Goal: Task Accomplishment & Management: Manage account settings

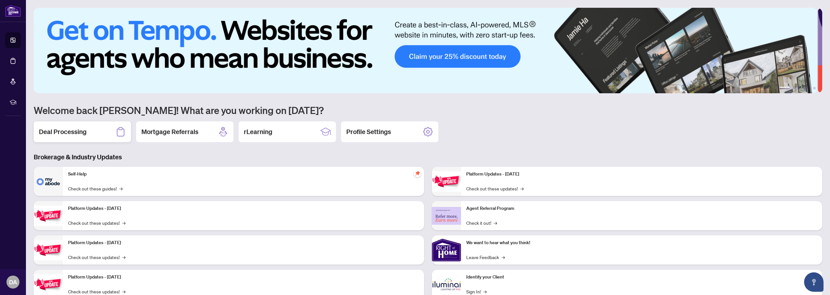
click at [64, 131] on h2 "Deal Processing" at bounding box center [63, 131] width 48 height 9
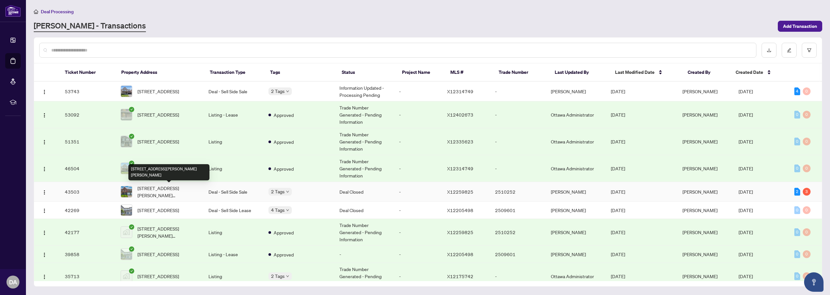
click at [161, 188] on span "[STREET_ADDRESS][PERSON_NAME][PERSON_NAME]" at bounding box center [167, 192] width 61 height 14
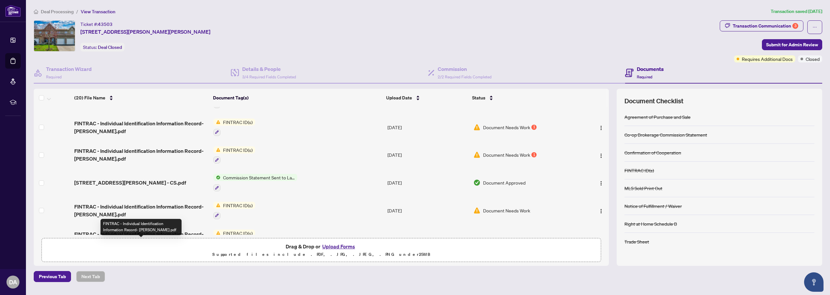
scroll to position [32, 0]
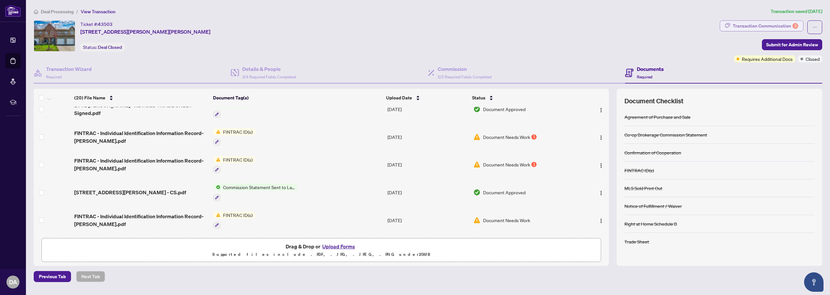
click at [707, 25] on div "Transaction Communication 3" at bounding box center [765, 26] width 65 height 10
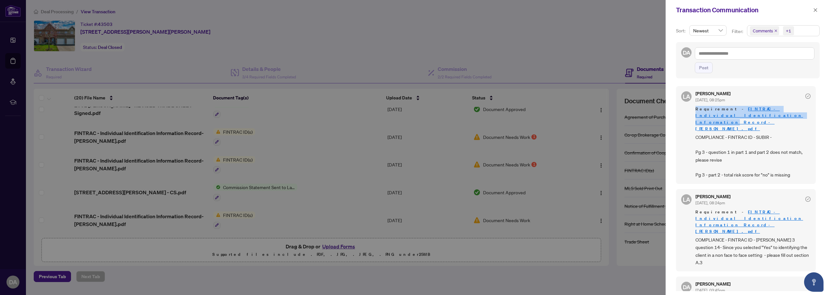
drag, startPoint x: 815, startPoint y: 102, endPoint x: 817, endPoint y: 112, distance: 9.8
click at [707, 112] on div "[PERSON_NAME] [DATE], 08:25pm Requirement - FINTRAC - Individual Identification…" at bounding box center [748, 186] width 144 height 209
click at [707, 69] on div "Post" at bounding box center [755, 67] width 120 height 11
